Goal: Register for event/course

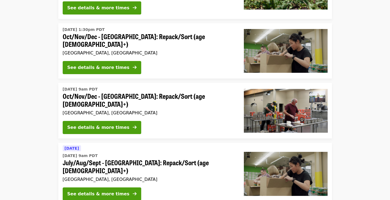
scroll to position [109, 0]
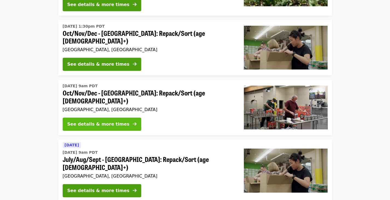
click at [96, 121] on div "See details & more times" at bounding box center [98, 124] width 62 height 7
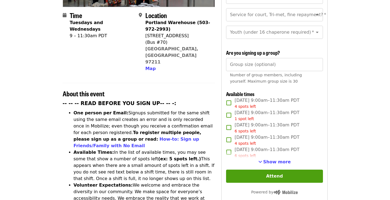
scroll to position [55, 0]
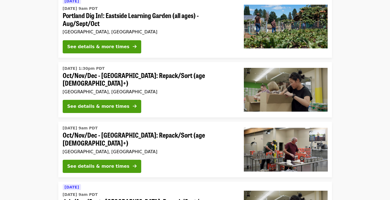
scroll to position [55, 0]
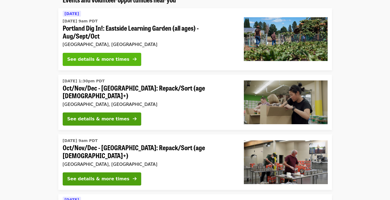
click at [100, 61] on div "See details & more times" at bounding box center [98, 59] width 62 height 7
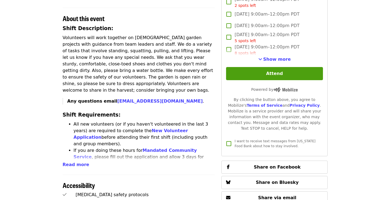
scroll to position [219, 0]
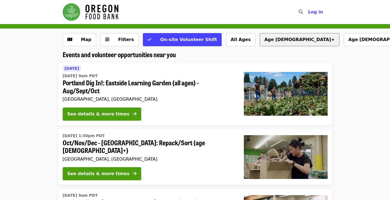
click at [260, 43] on button "Age [DEMOGRAPHIC_DATA]+" at bounding box center [300, 39] width 80 height 13
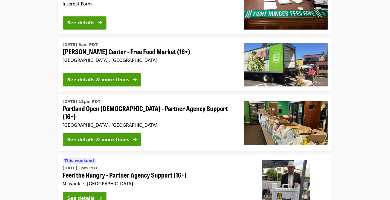
scroll to position [520, 0]
